Goal: Information Seeking & Learning: Learn about a topic

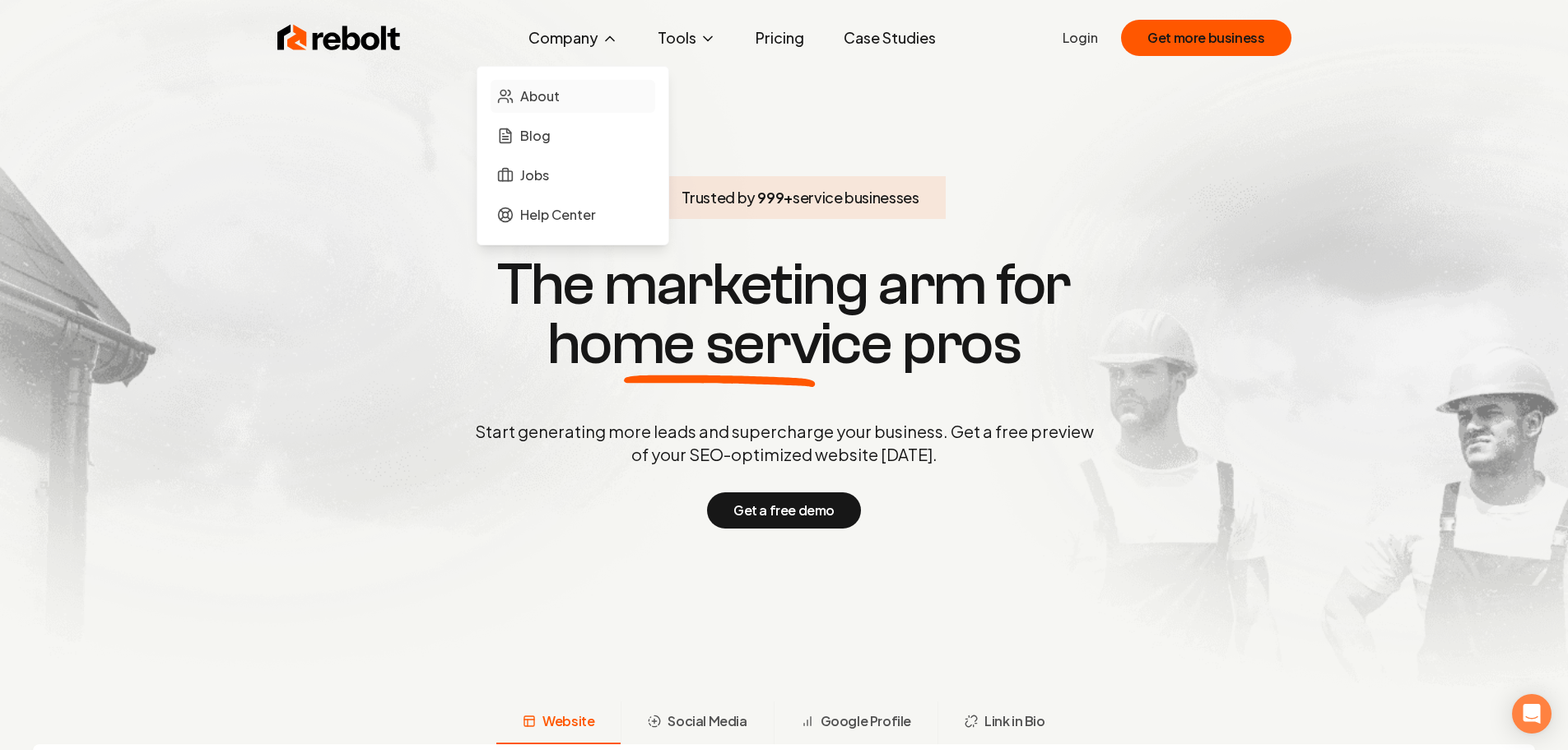
click at [546, 98] on span "About" at bounding box center [540, 96] width 39 height 20
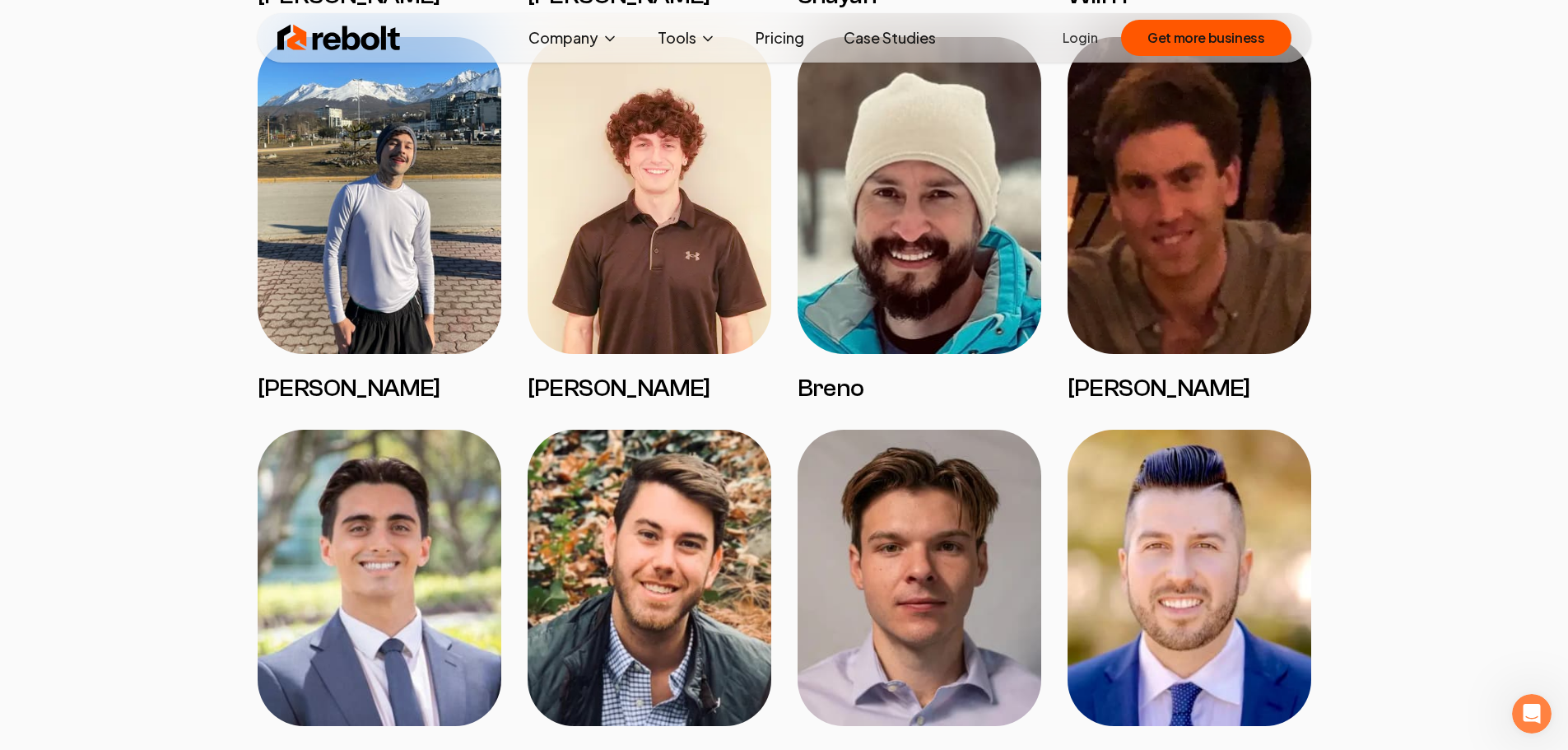
scroll to position [3458, 0]
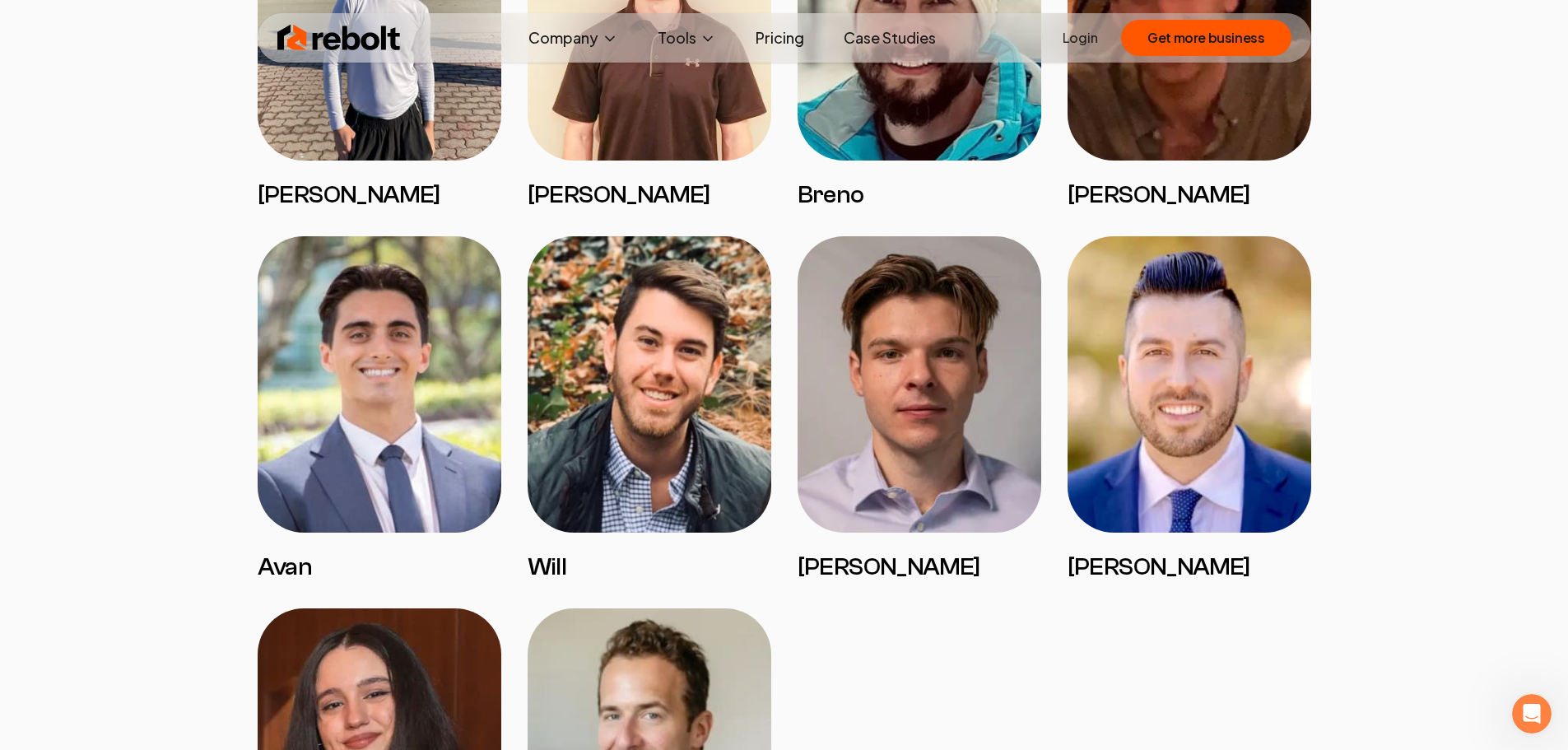
click at [882, 441] on img at bounding box center [920, 384] width 244 height 296
click at [841, 582] on h3 "[PERSON_NAME]" at bounding box center [920, 567] width 244 height 30
click at [902, 530] on img at bounding box center [920, 384] width 244 height 296
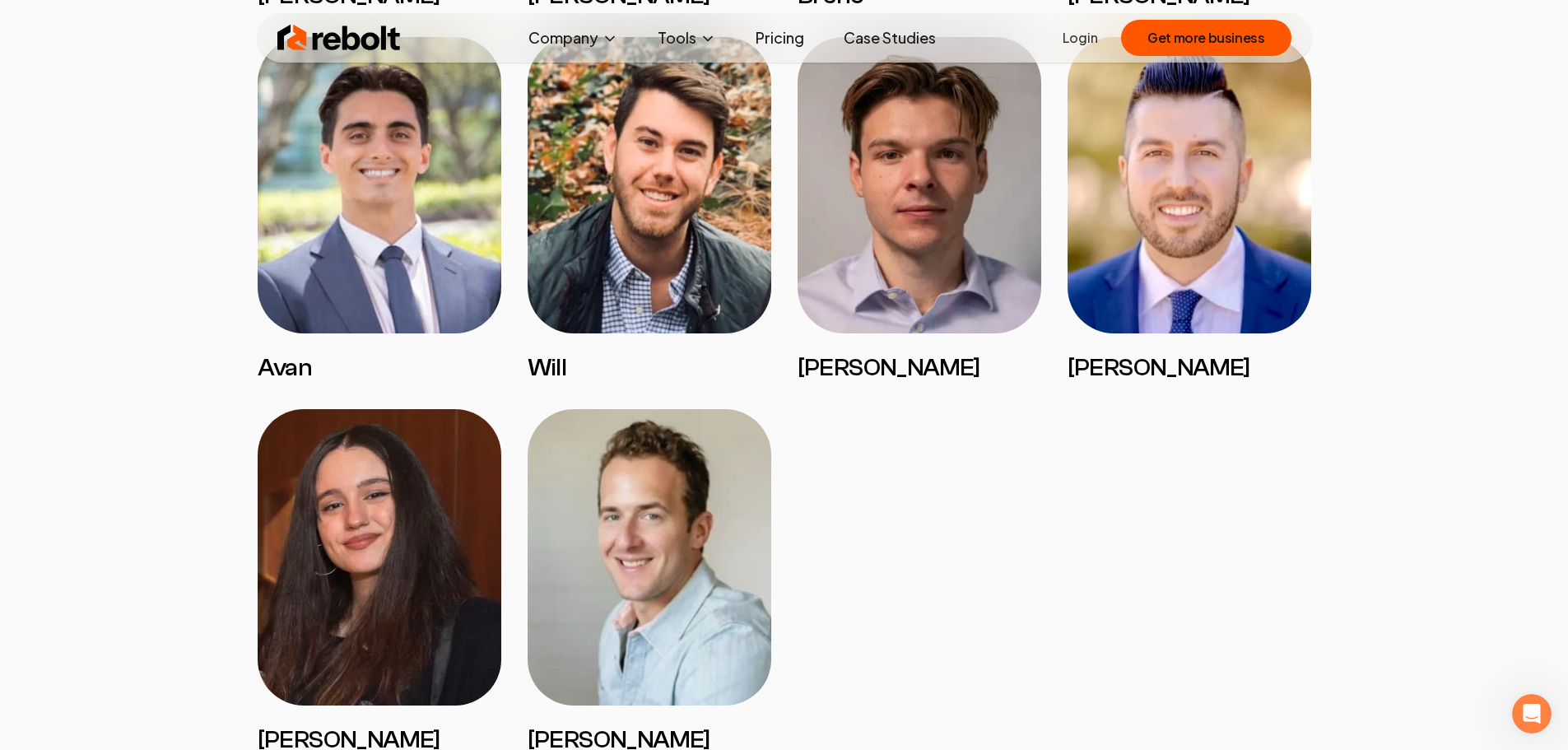
scroll to position [3623, 0]
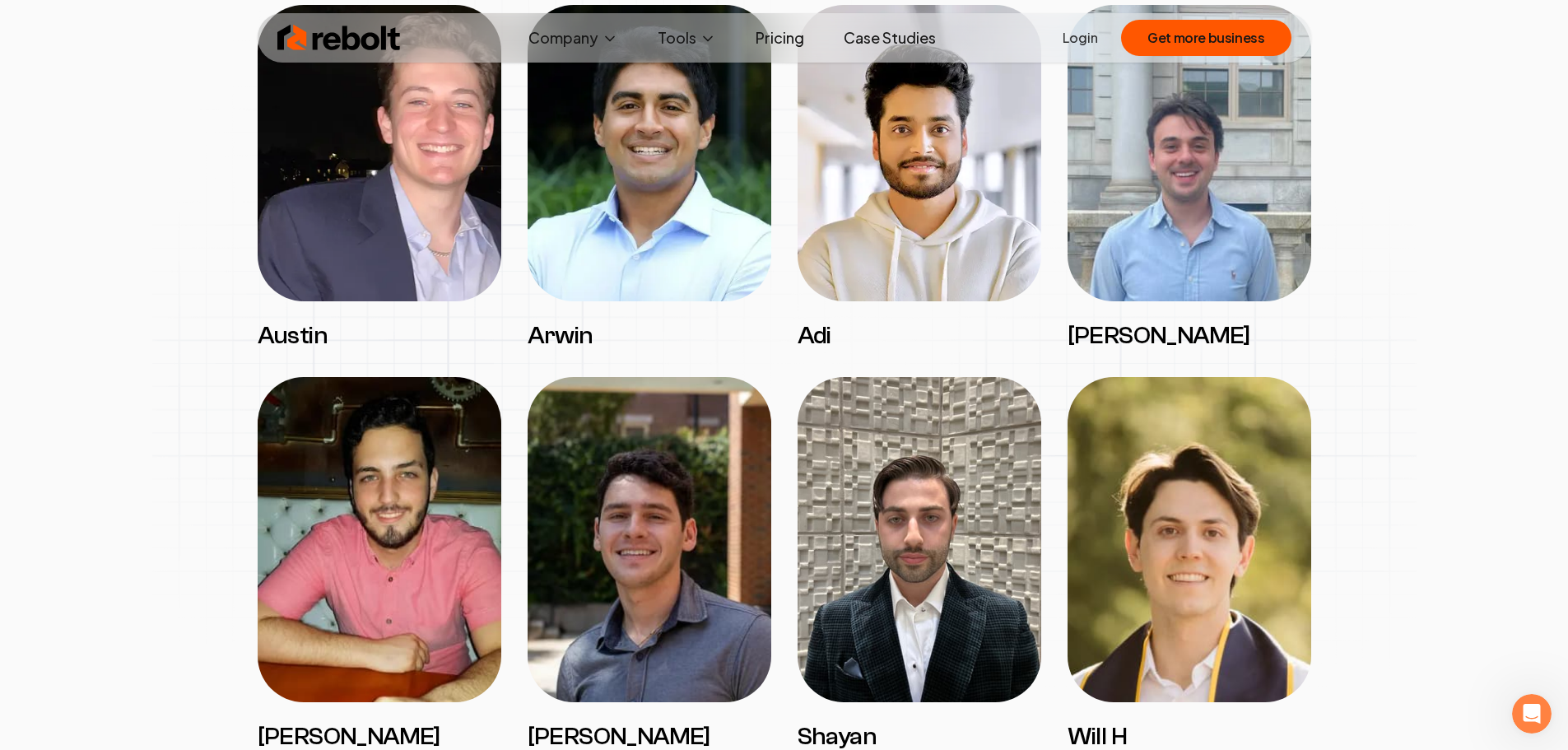
click at [936, 507] on img at bounding box center [920, 539] width 244 height 325
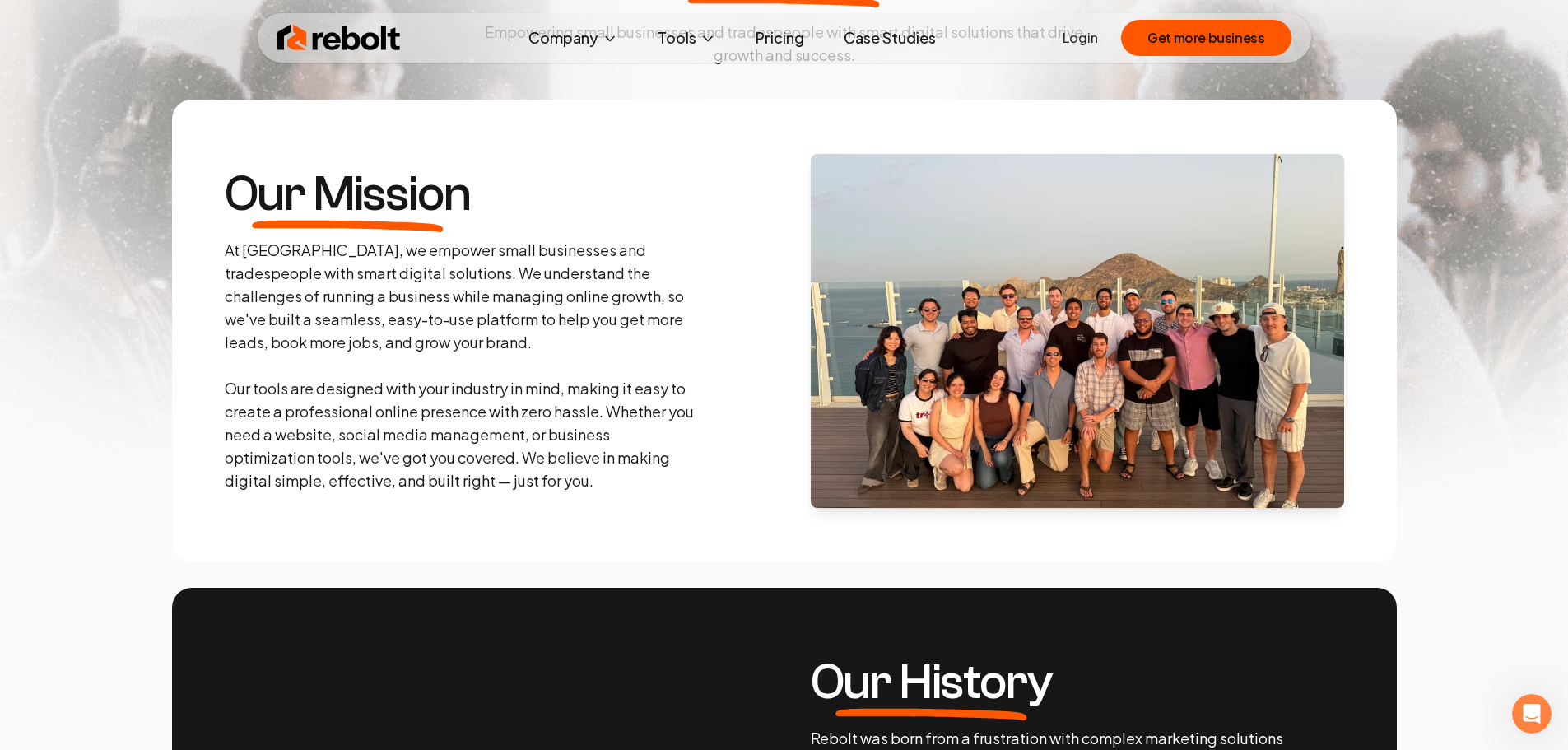
scroll to position [165, 0]
